Goal: Task Accomplishment & Management: Complete application form

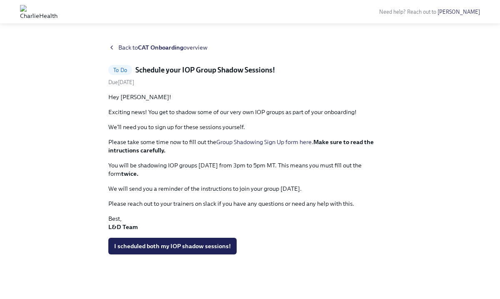
click at [305, 143] on link "Group Shadowing Sign Up form here" at bounding box center [263, 142] width 95 height 8
click at [305, 140] on link "Group Shadowing Sign Up form here" at bounding box center [263, 142] width 95 height 8
click at [171, 246] on span "I scheduled both my IOP shadow sessions!" at bounding box center [172, 246] width 117 height 8
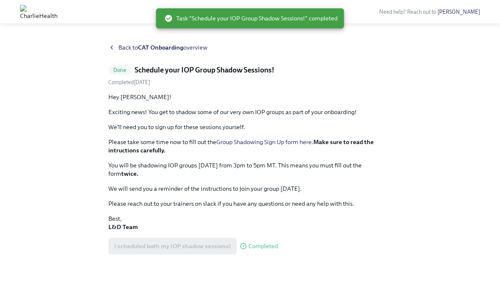
click at [110, 48] on icon at bounding box center [111, 47] width 7 height 7
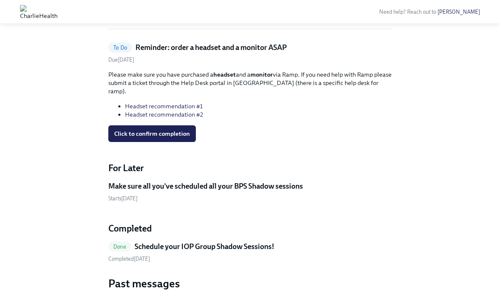
scroll to position [368, 0]
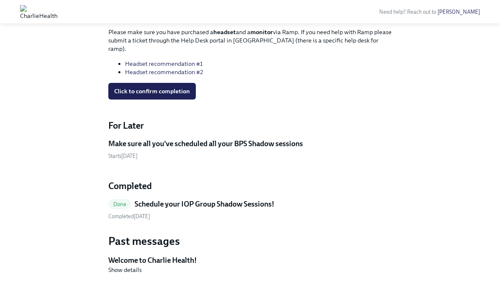
click at [150, 139] on h5 "Make sure all you've scheduled all your BPS Shadow sessions" at bounding box center [205, 144] width 195 height 10
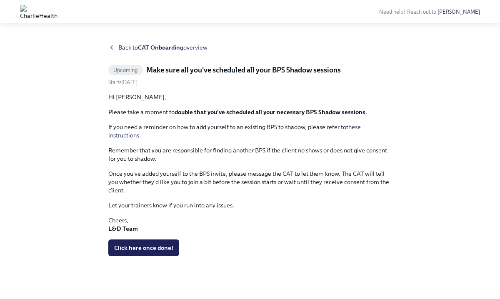
click at [117, 50] on div "Back to CAT Onboarding overview" at bounding box center [249, 47] width 283 height 8
